Goal: Find specific page/section: Find specific page/section

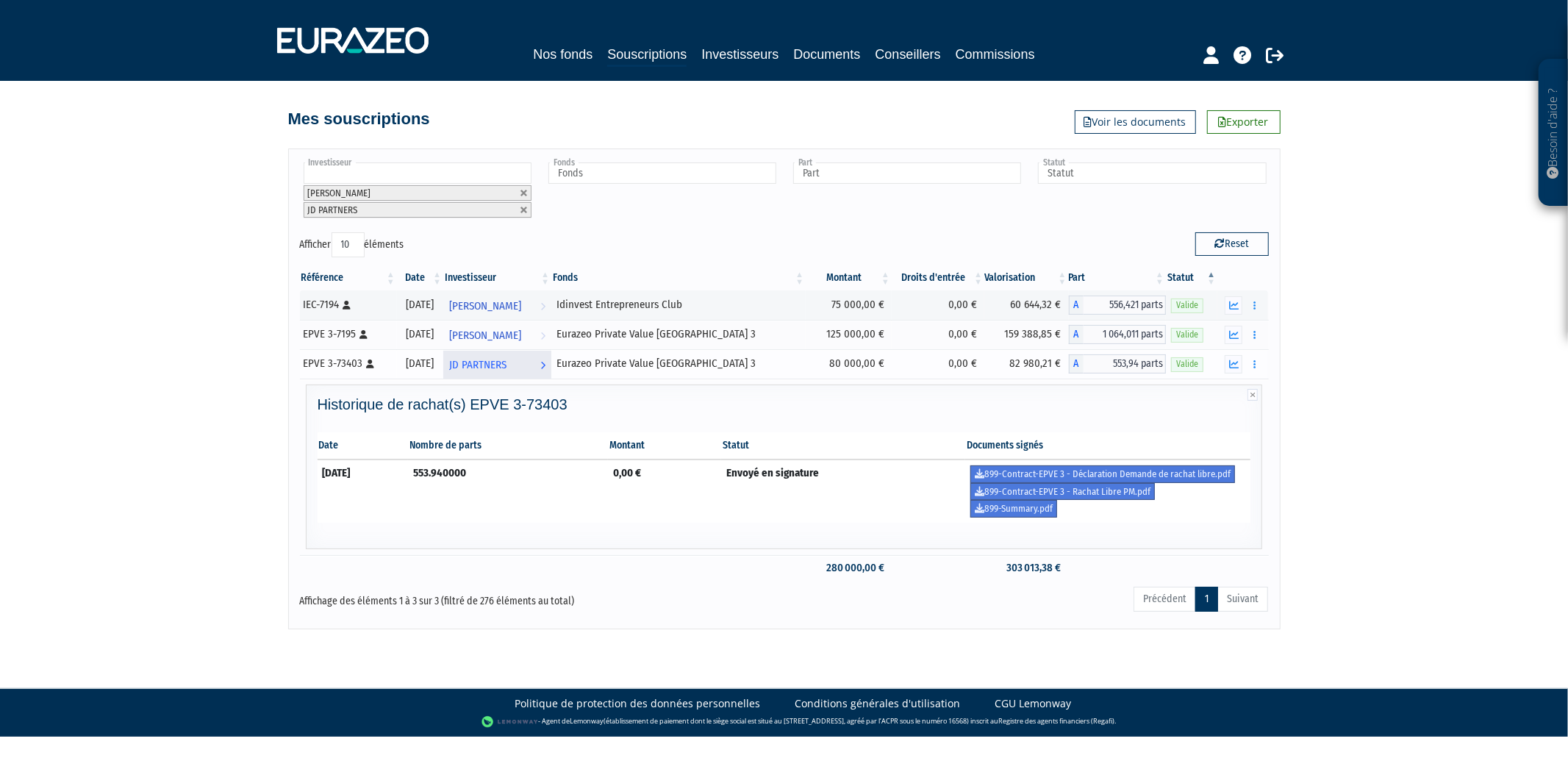
click at [504, 365] on span "JD PARTNERS" at bounding box center [477, 365] width 57 height 27
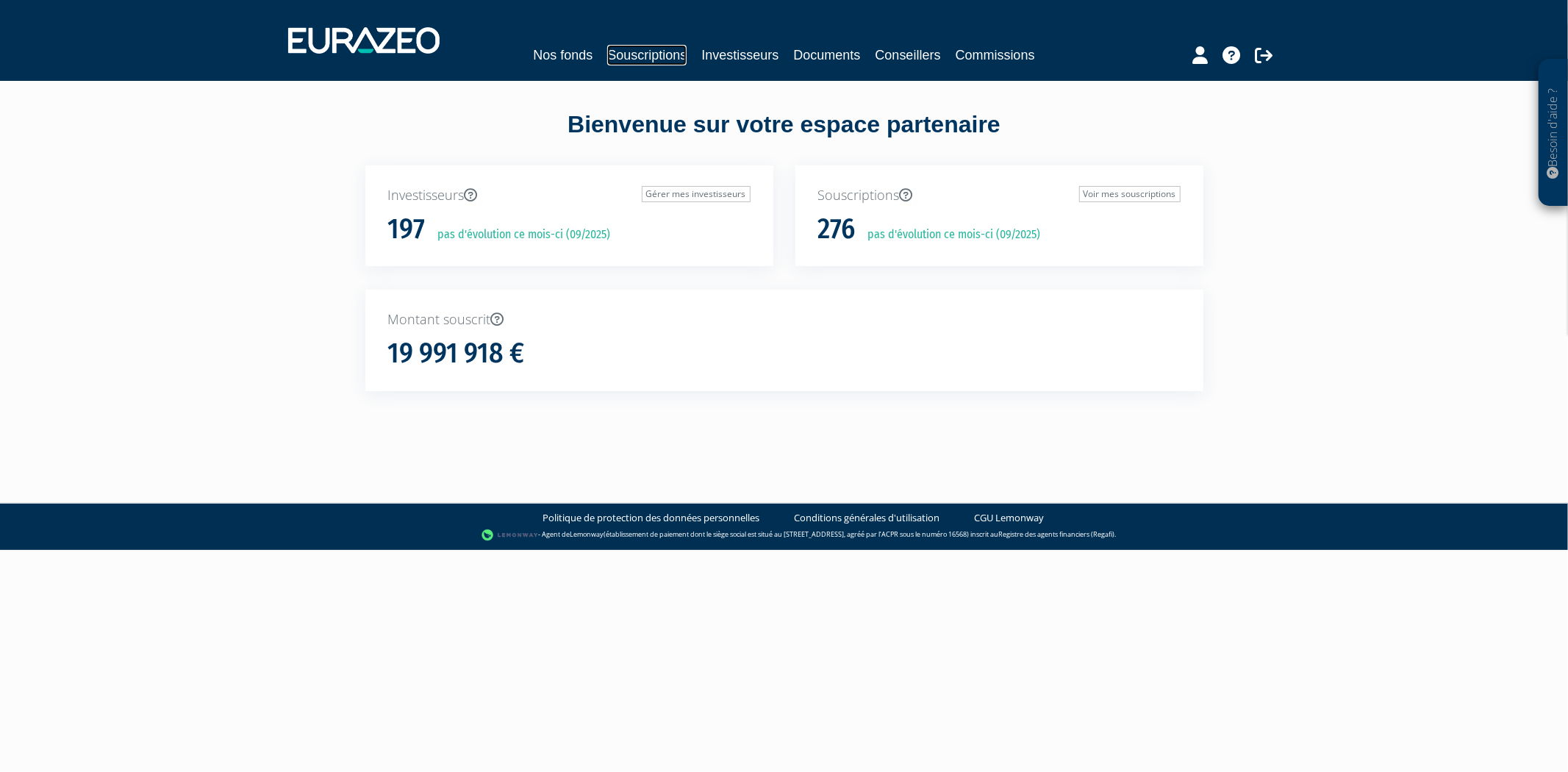
click at [659, 47] on link "Souscriptions" at bounding box center [647, 55] width 79 height 21
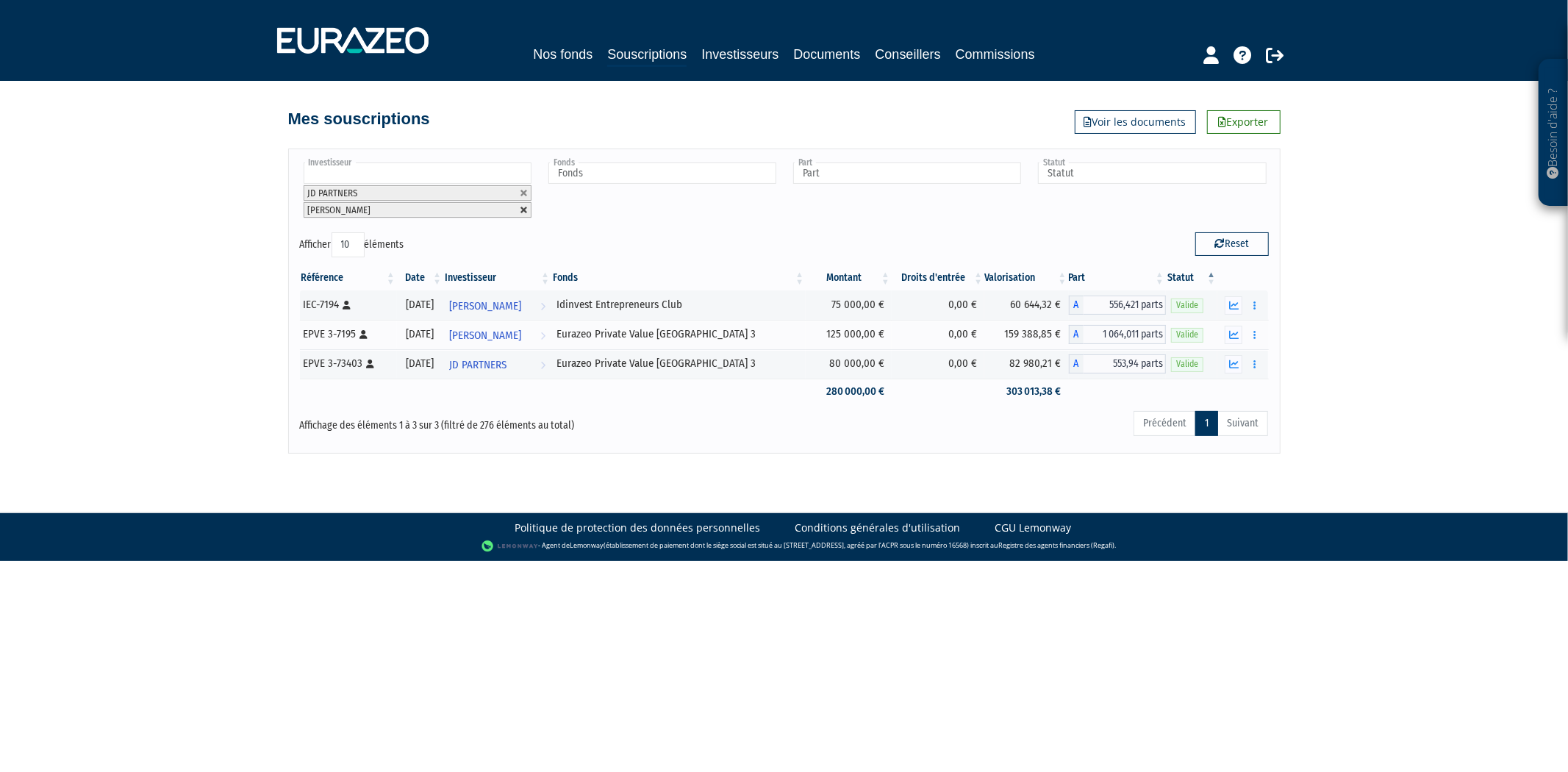
click at [523, 212] on link at bounding box center [524, 210] width 9 height 9
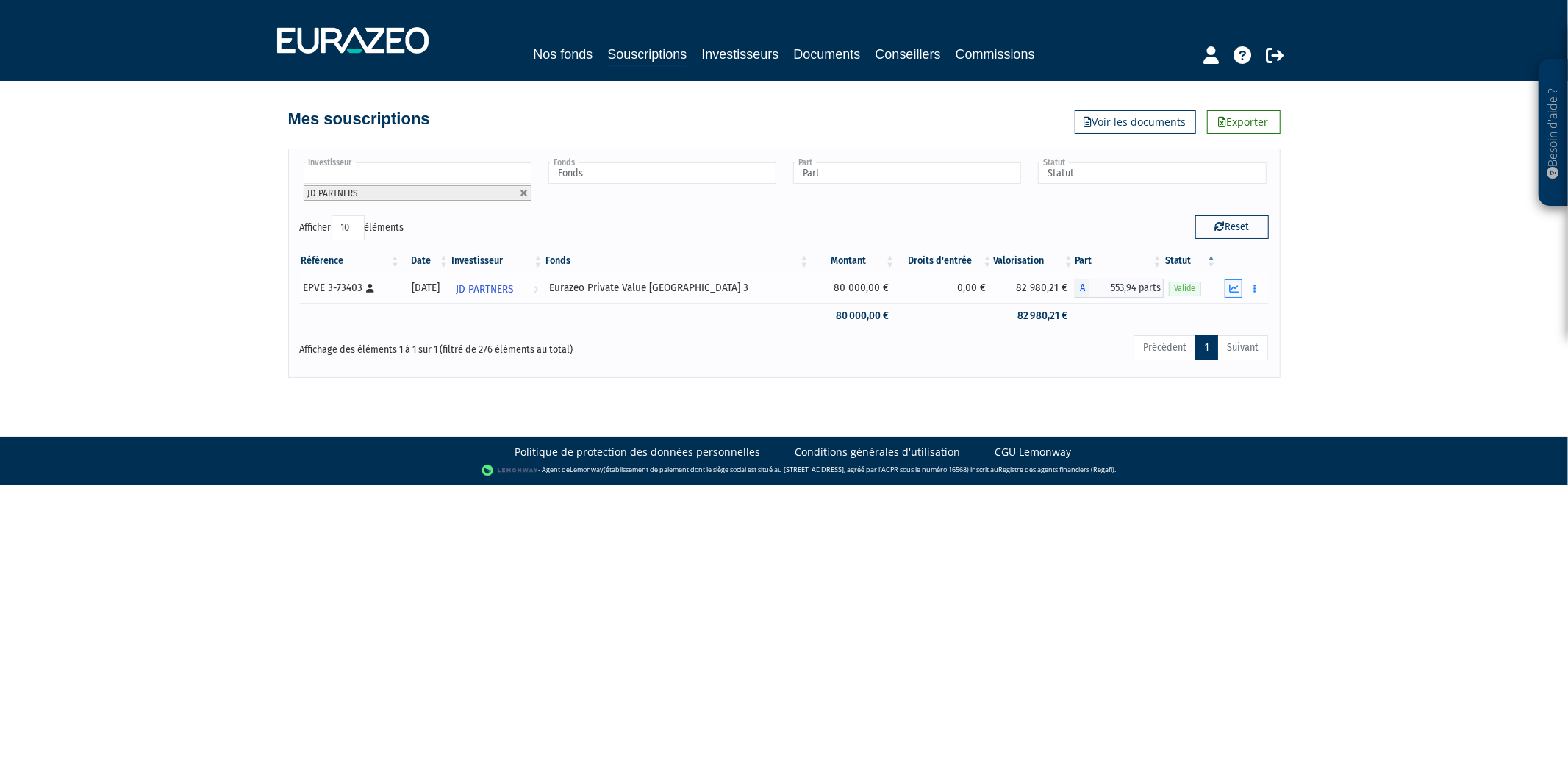
click at [1240, 285] on button "button" at bounding box center [1233, 288] width 17 height 18
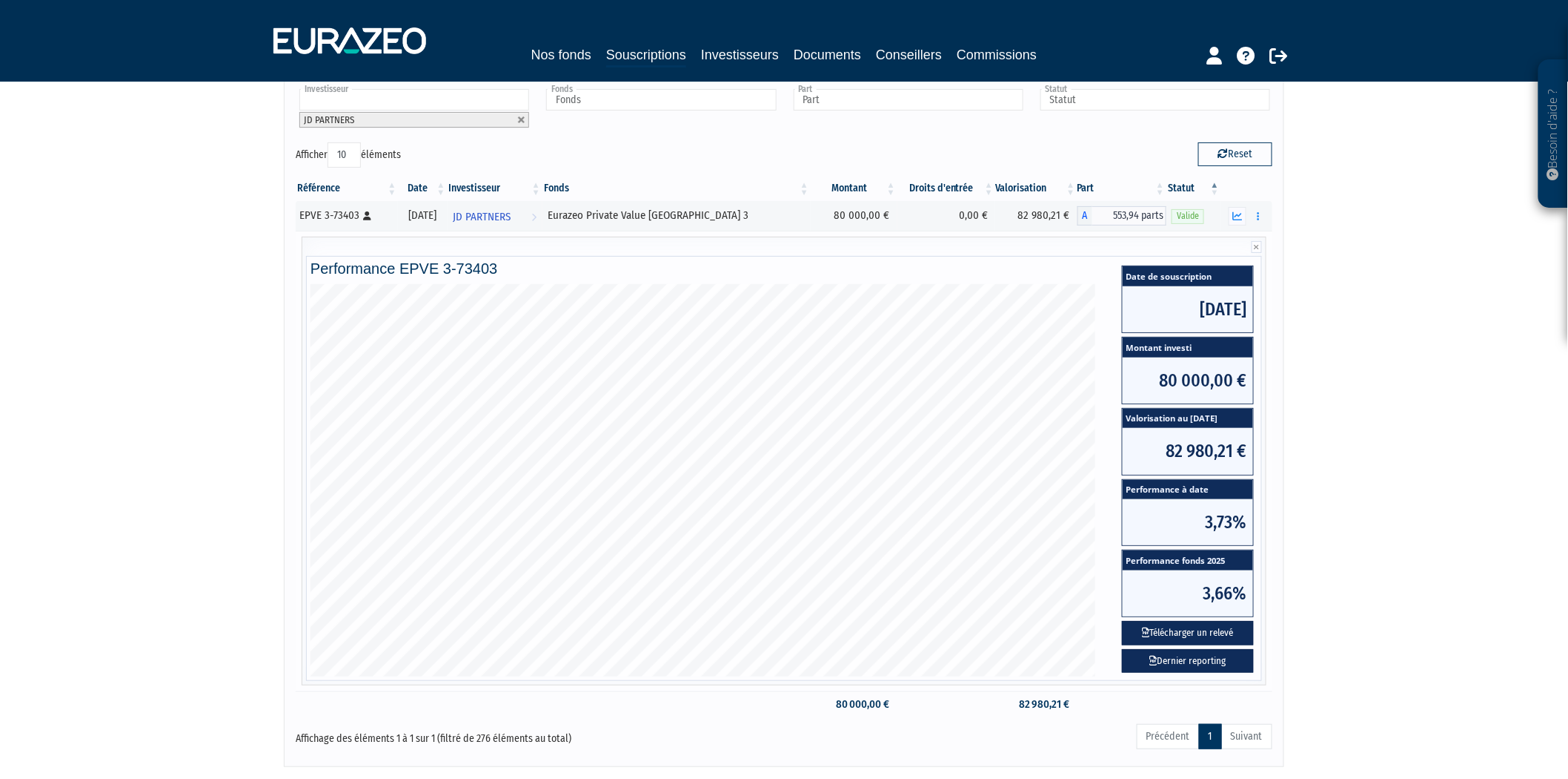
scroll to position [171, 0]
